Goal: Task Accomplishment & Management: Use online tool/utility

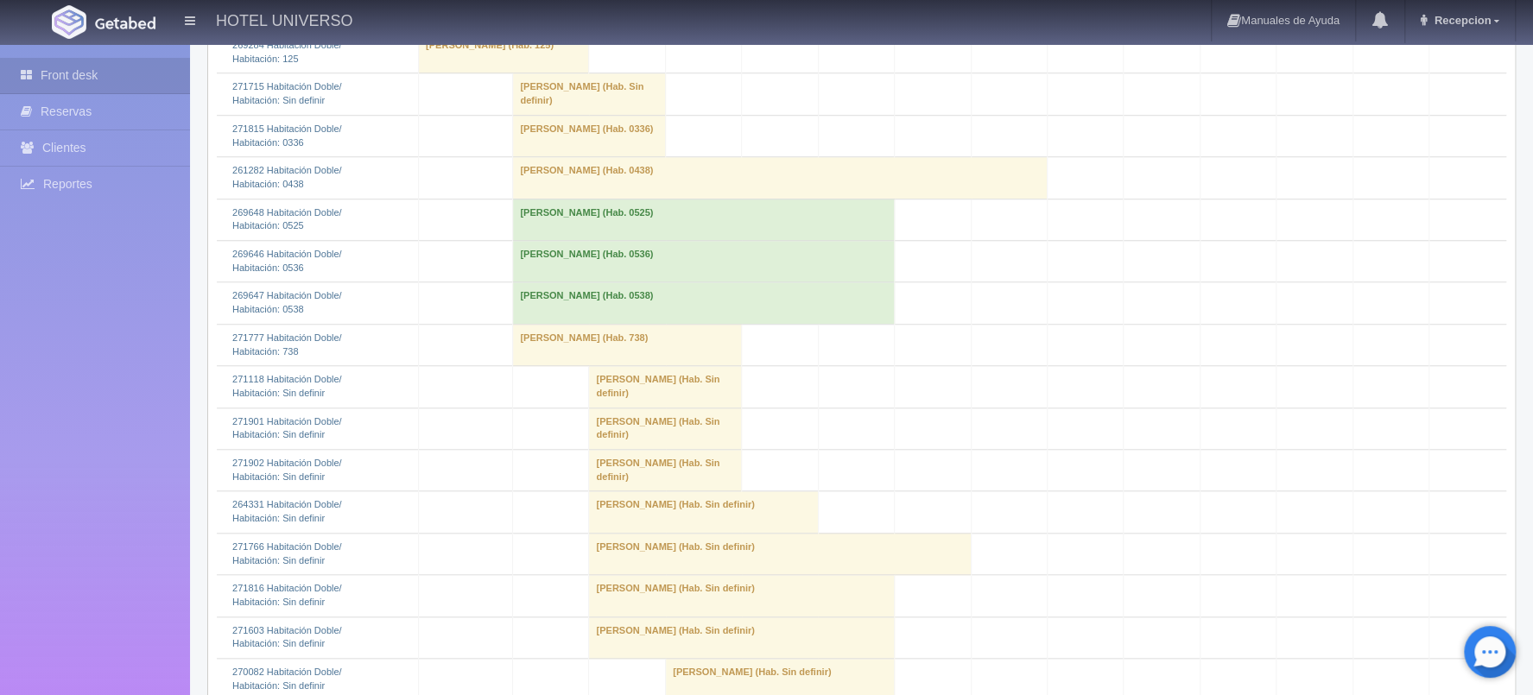
scroll to position [1208, 0]
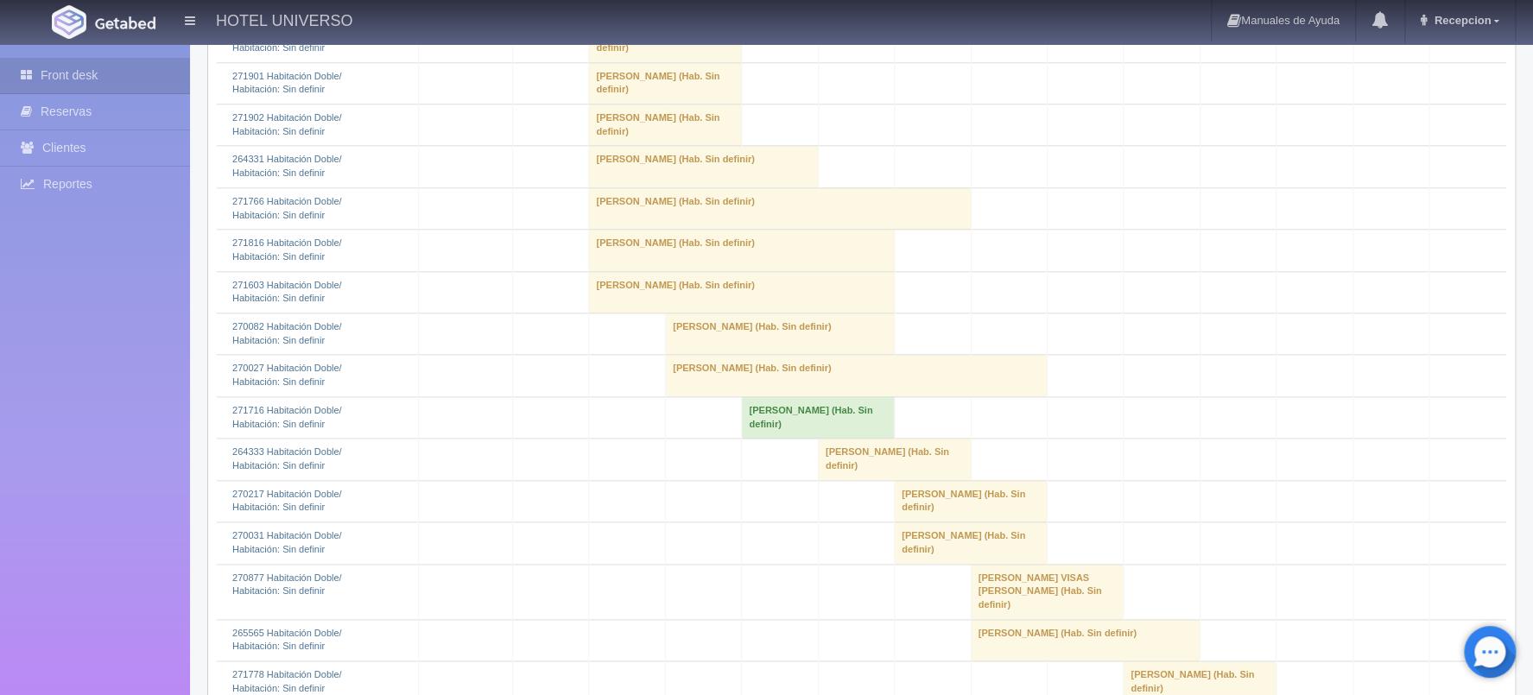
click at [637, 104] on td "Jazmin mayorga (Hab. Sin definir)" at bounding box center [665, 82] width 153 height 41
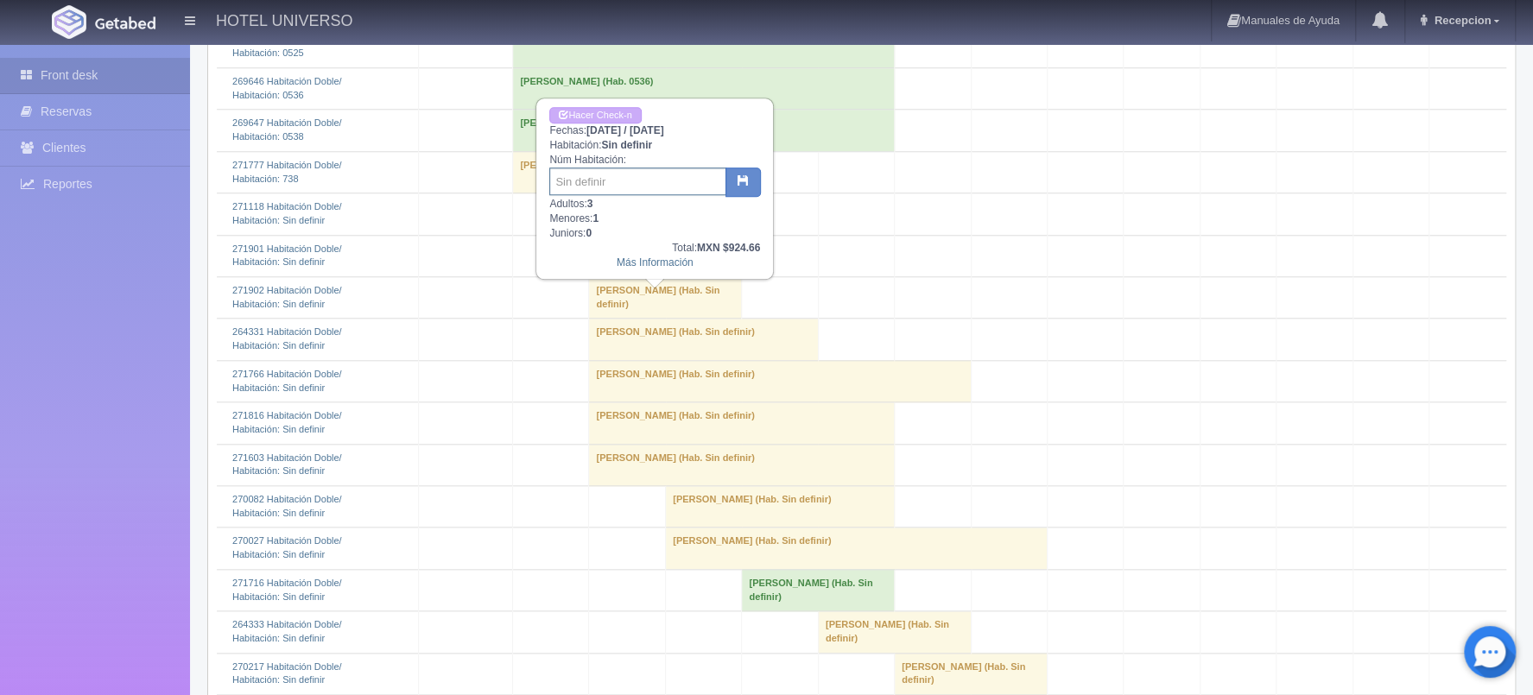
click at [622, 168] on input "text" at bounding box center [637, 181] width 177 height 28
type input "521"
click at [749, 186] on button "button" at bounding box center [742, 181] width 35 height 29
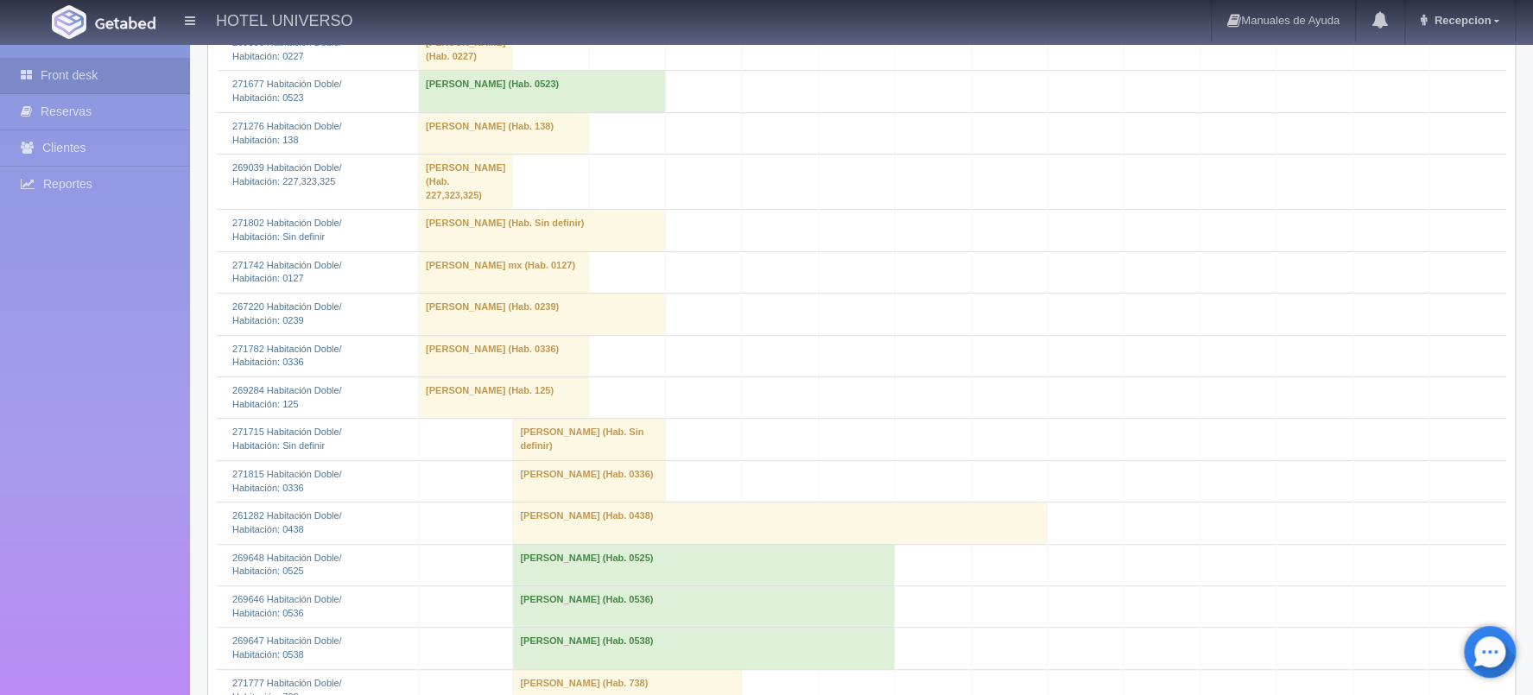
scroll to position [1035, 0]
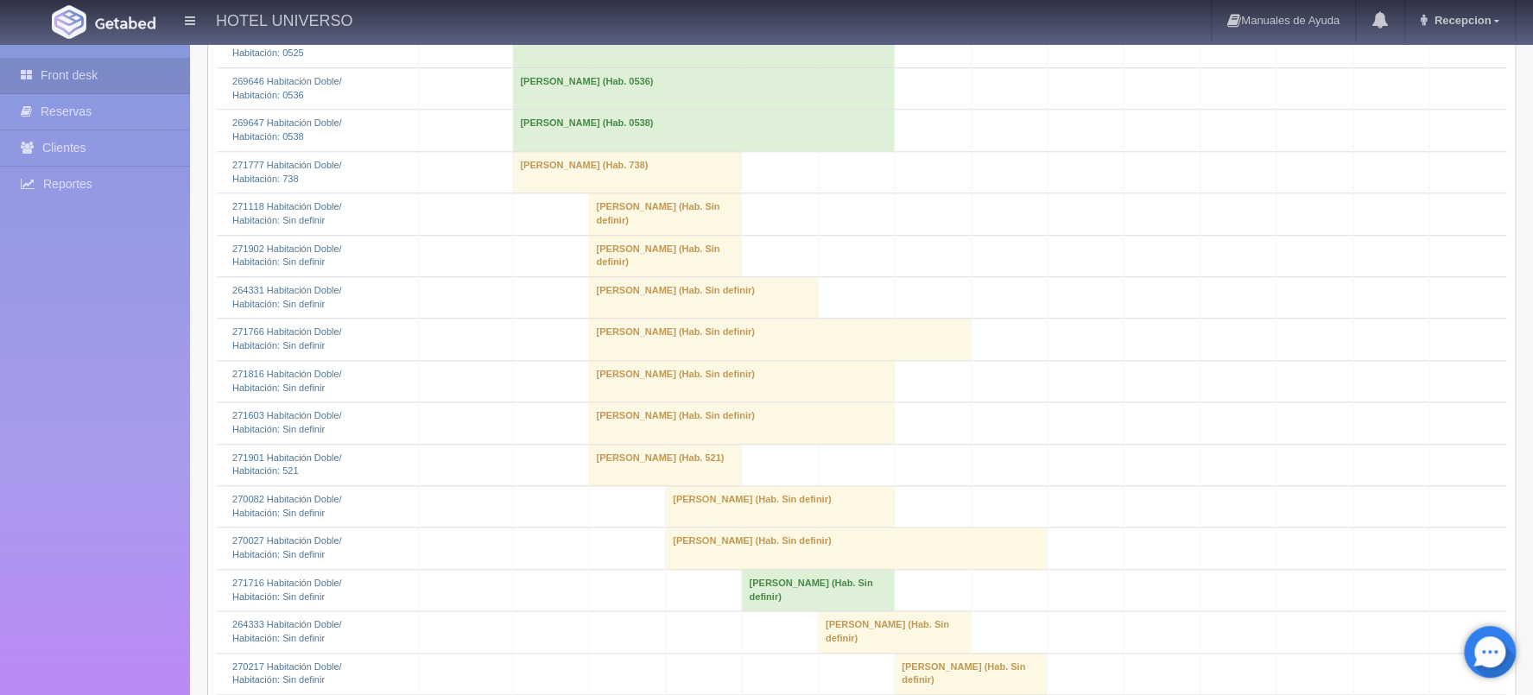
click at [633, 235] on td "[PERSON_NAME] (Hab. Sin definir)" at bounding box center [665, 213] width 153 height 41
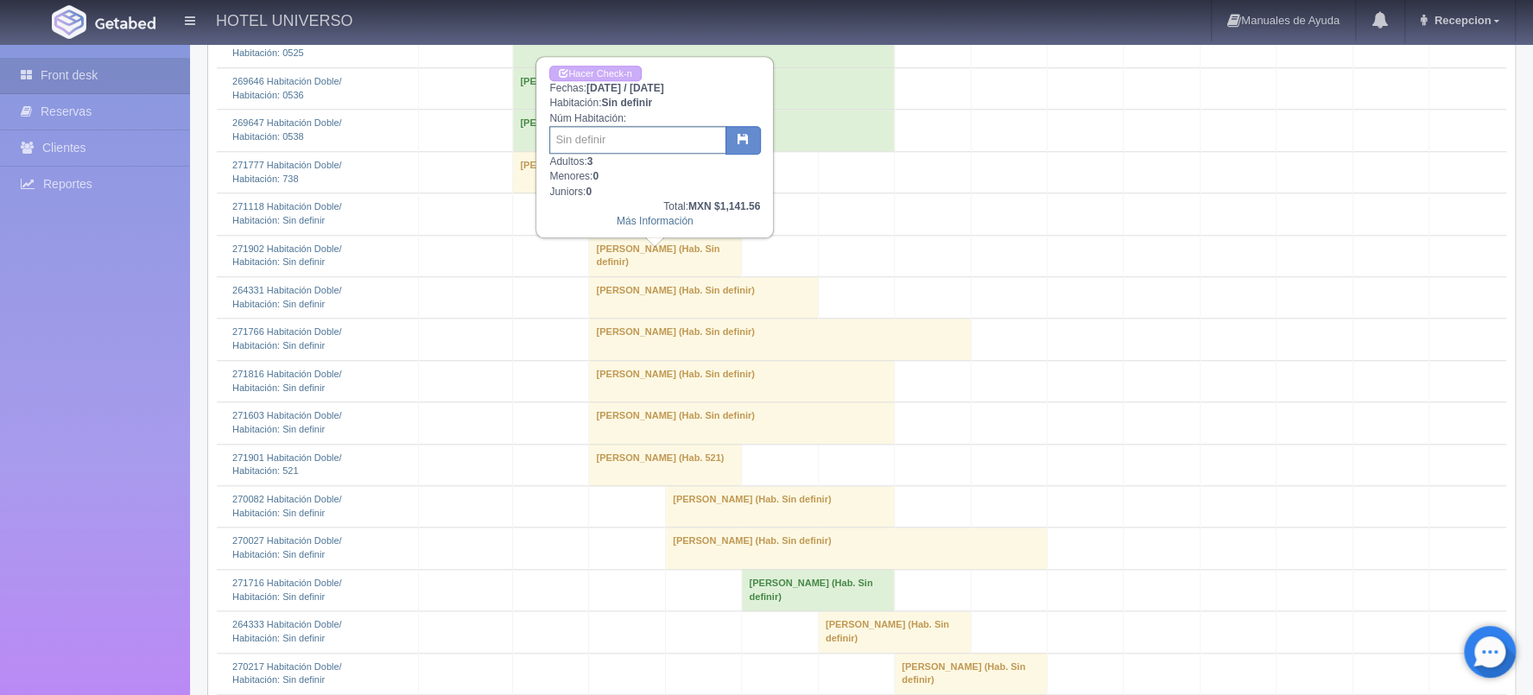
click at [648, 143] on input "text" at bounding box center [637, 140] width 177 height 28
type input "421"
click at [734, 131] on button "button" at bounding box center [742, 140] width 35 height 29
